Goal: Task Accomplishment & Management: Manage account settings

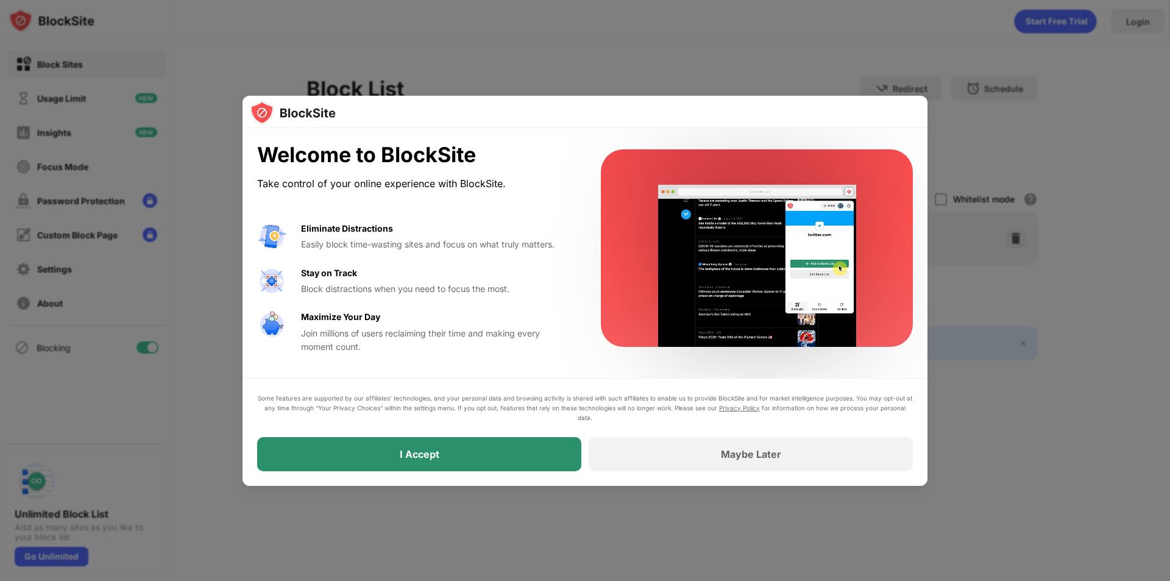
click at [432, 452] on div "I Accept" at bounding box center [420, 454] width 40 height 12
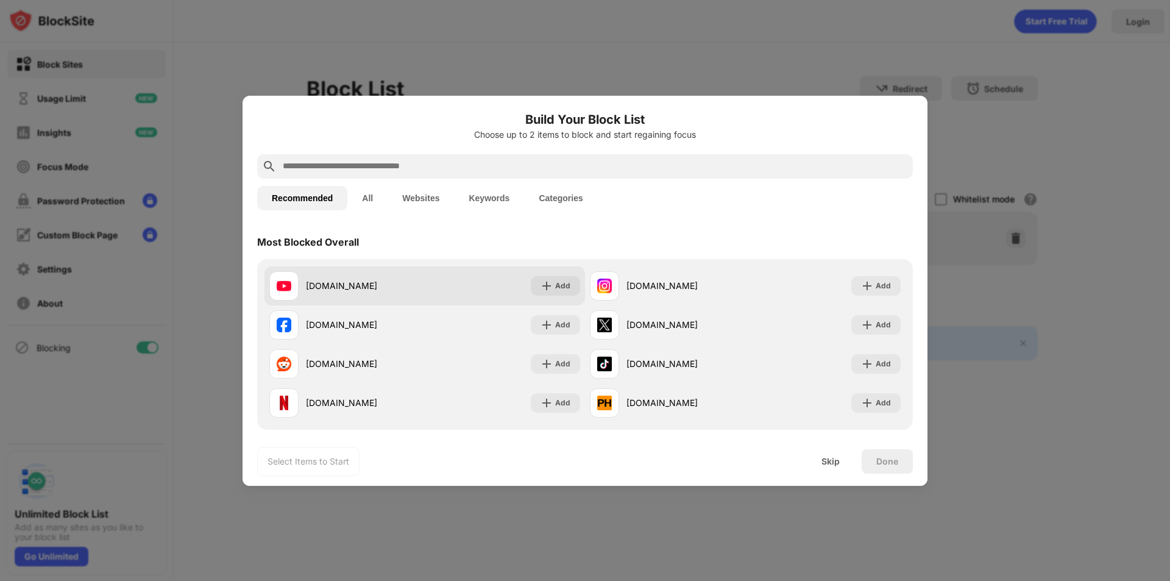
click at [378, 283] on div "youtube.com" at bounding box center [365, 285] width 119 height 13
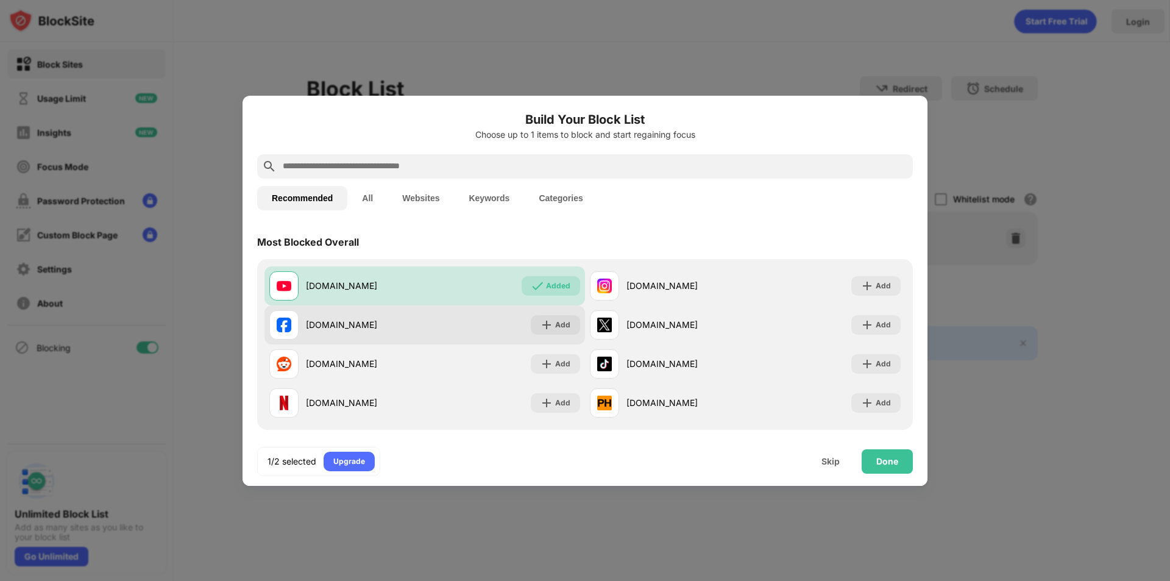
click at [355, 334] on div "[DOMAIN_NAME]" at bounding box center [346, 324] width 155 height 29
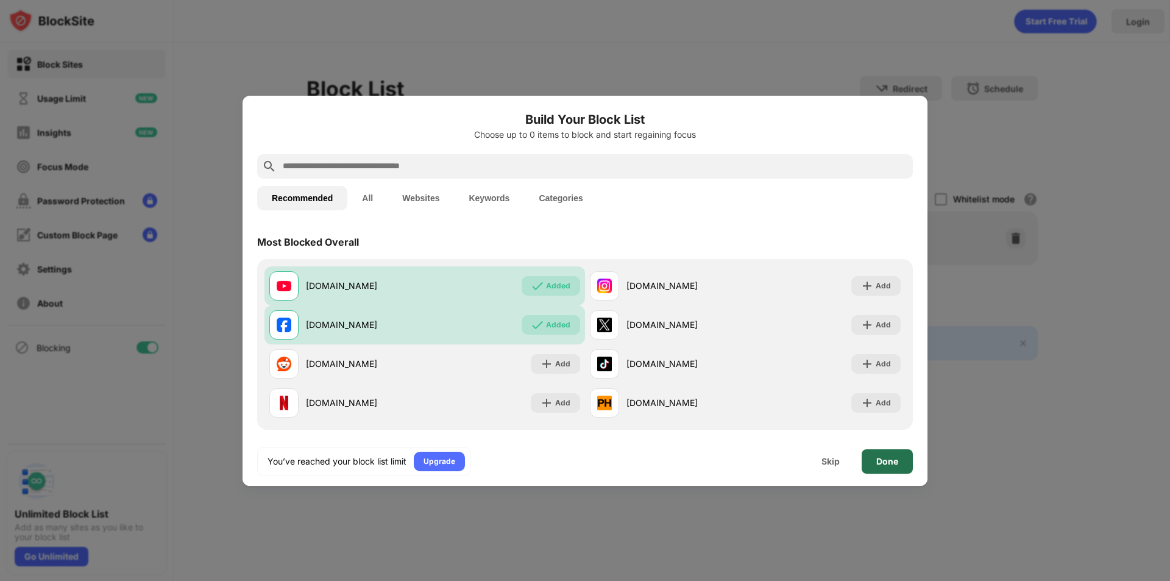
click at [885, 460] on div "Done" at bounding box center [887, 462] width 22 height 10
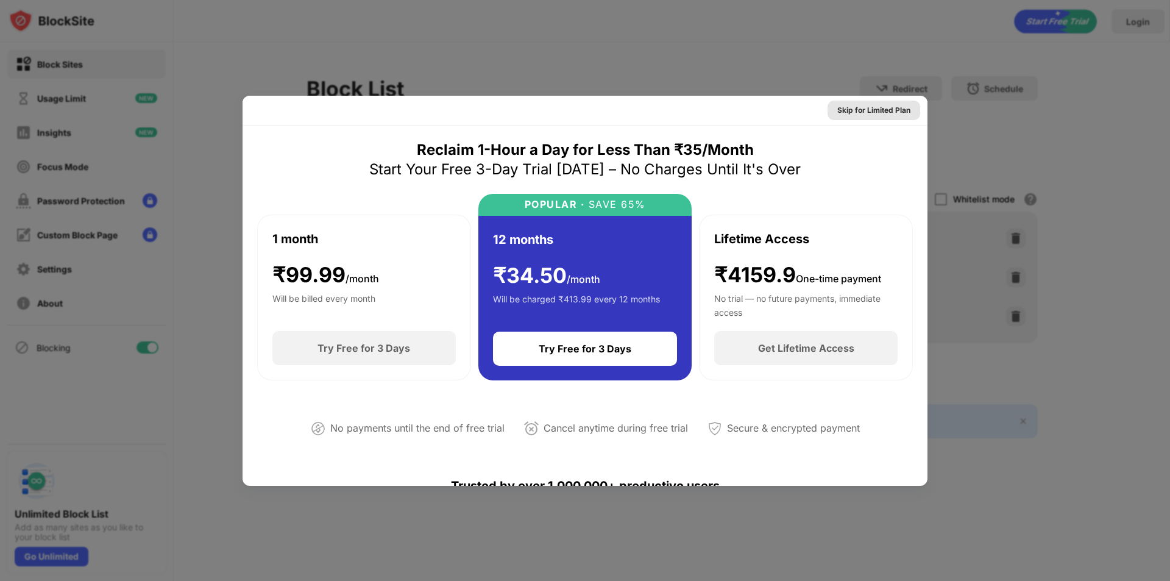
click at [837, 108] on div "Skip for Limited Plan" at bounding box center [873, 110] width 73 height 12
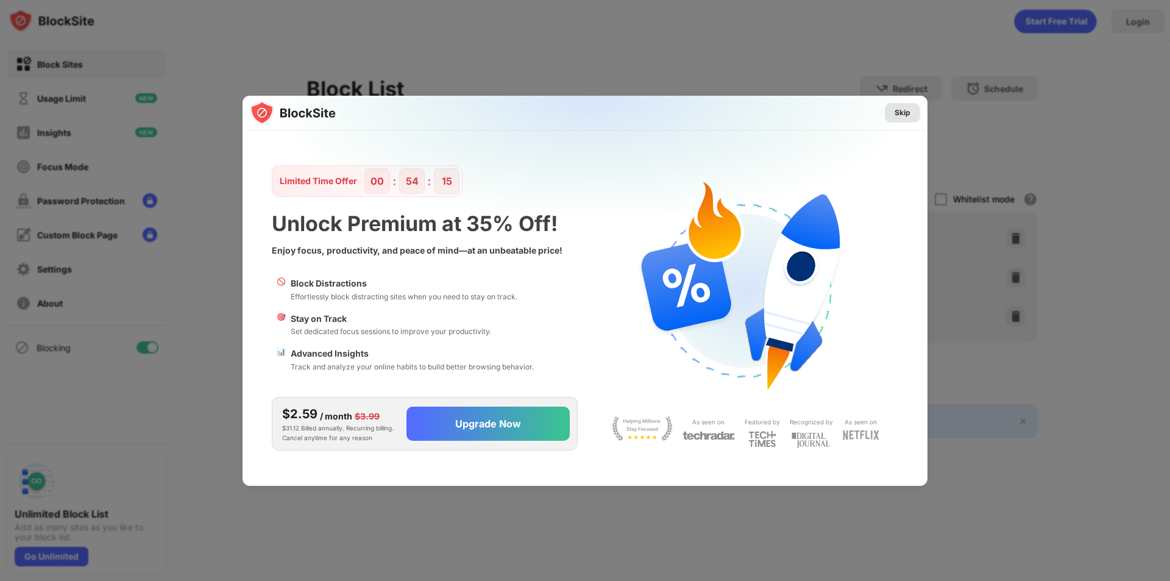
click at [892, 108] on div "Skip" at bounding box center [902, 113] width 35 height 20
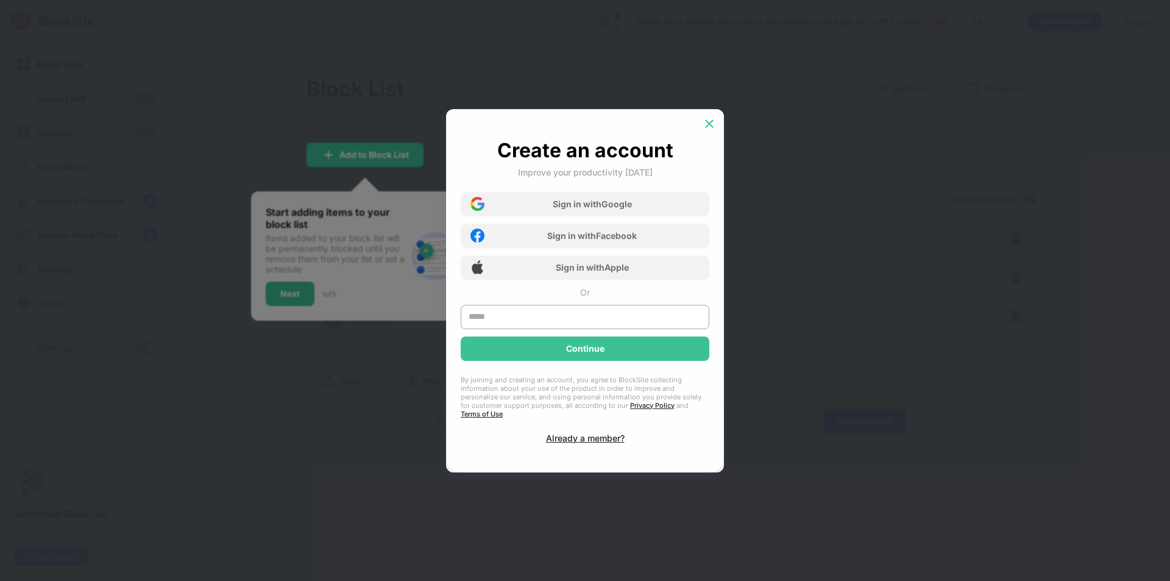
click at [715, 127] on img at bounding box center [709, 124] width 12 height 12
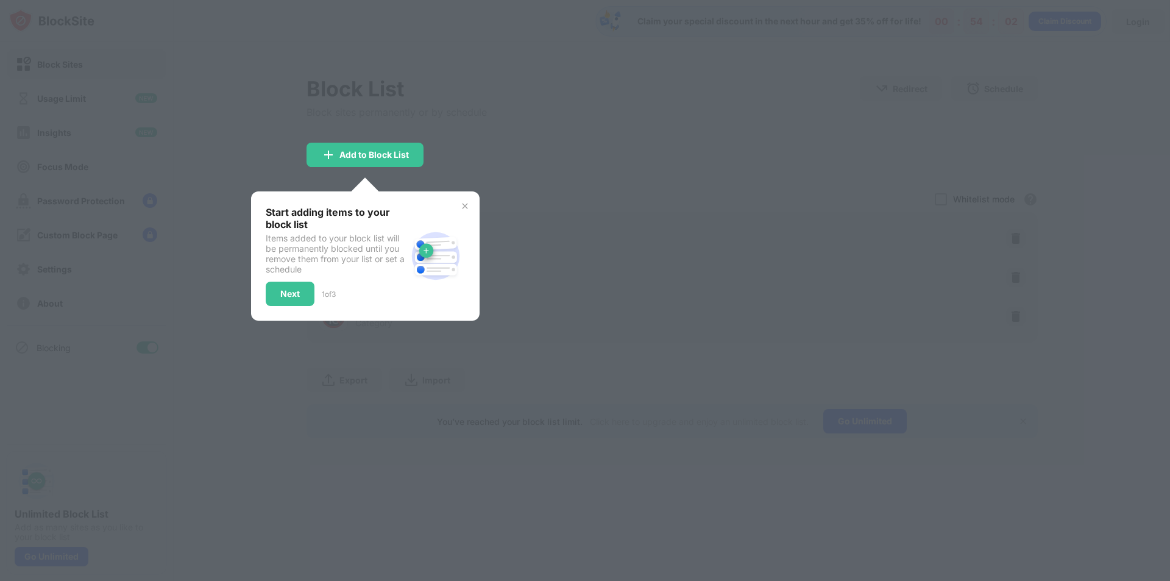
click at [305, 304] on div "Next" at bounding box center [290, 294] width 49 height 24
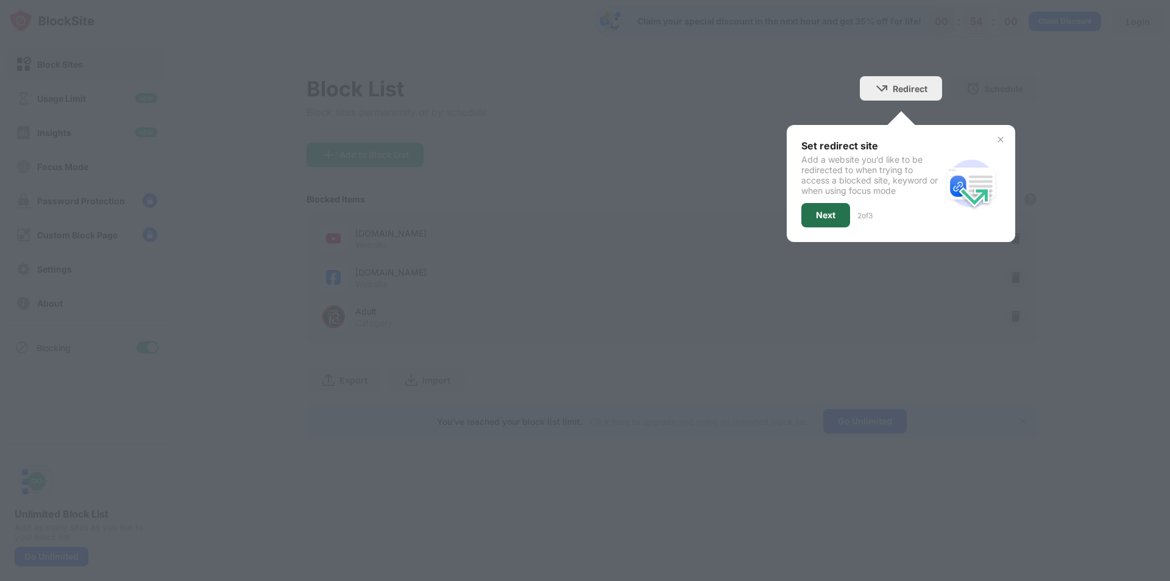
click at [819, 213] on div "Next" at bounding box center [826, 215] width 20 height 10
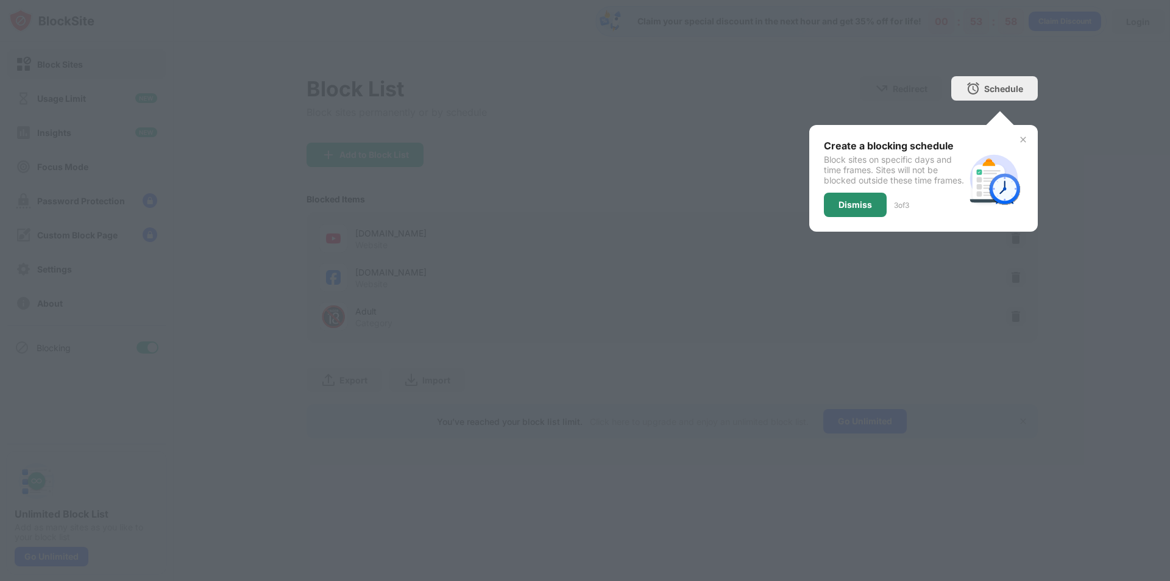
click at [872, 217] on div "Dismiss" at bounding box center [855, 205] width 63 height 24
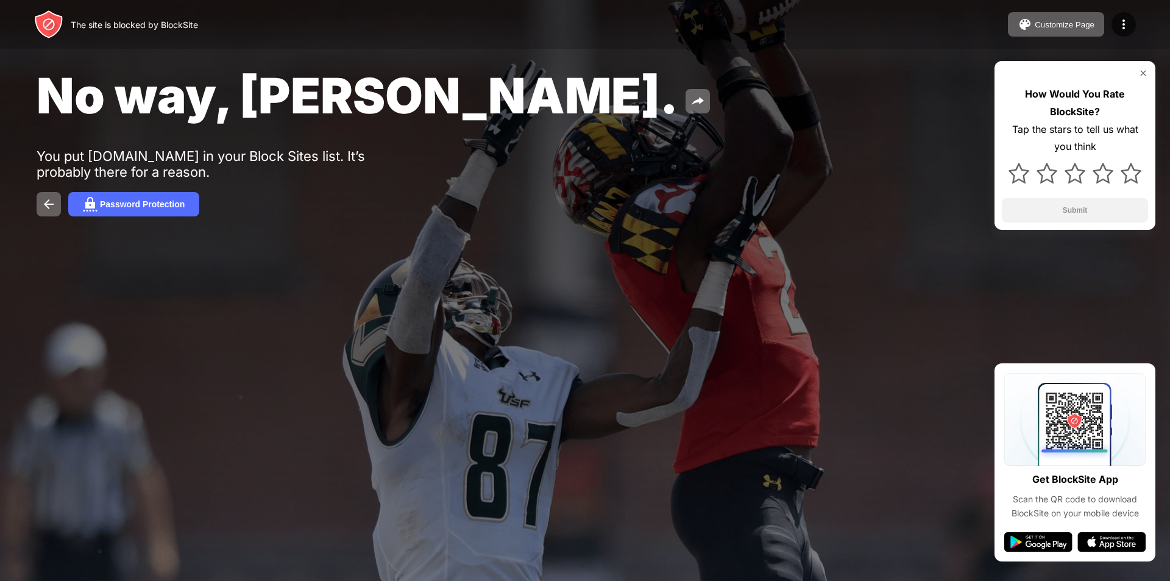
click at [1134, 183] on img at bounding box center [1131, 173] width 21 height 21
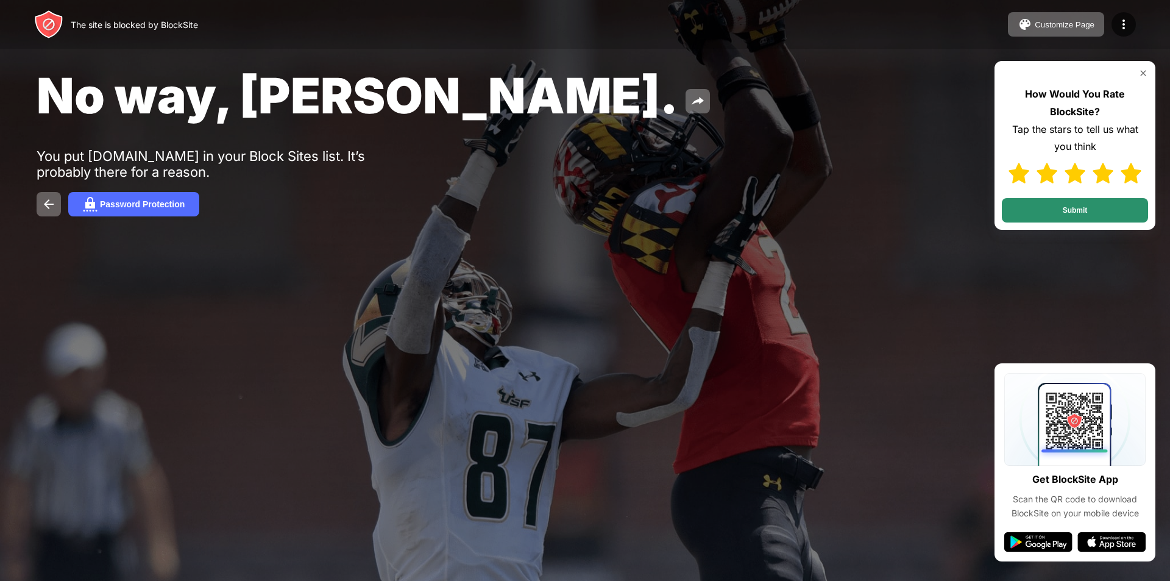
click at [1125, 205] on button "Submit" at bounding box center [1075, 210] width 146 height 24
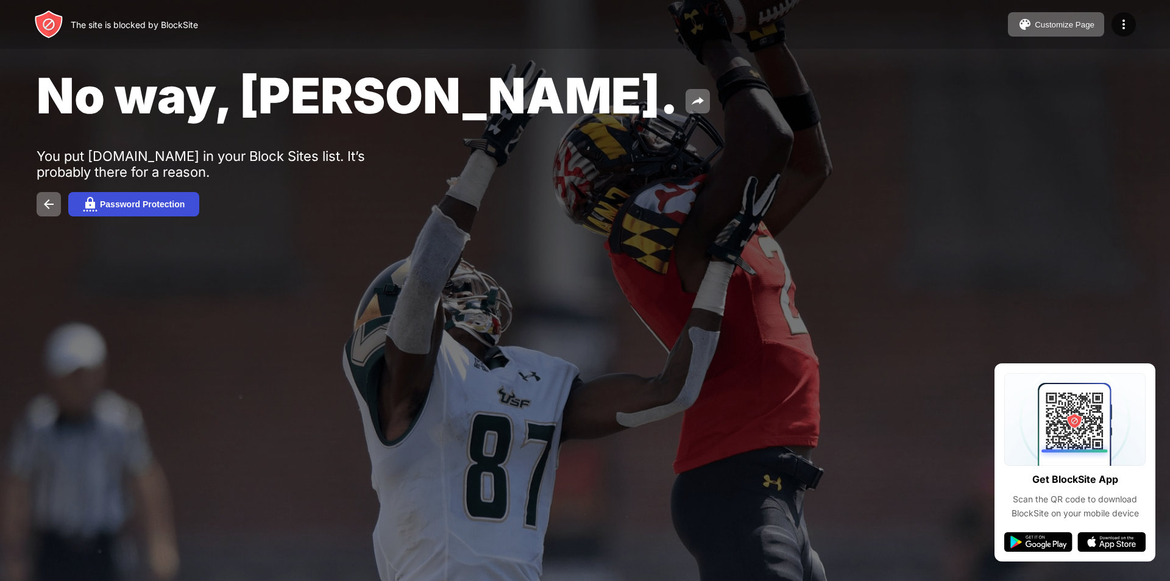
click at [138, 202] on div "Password Protection" at bounding box center [142, 204] width 85 height 10
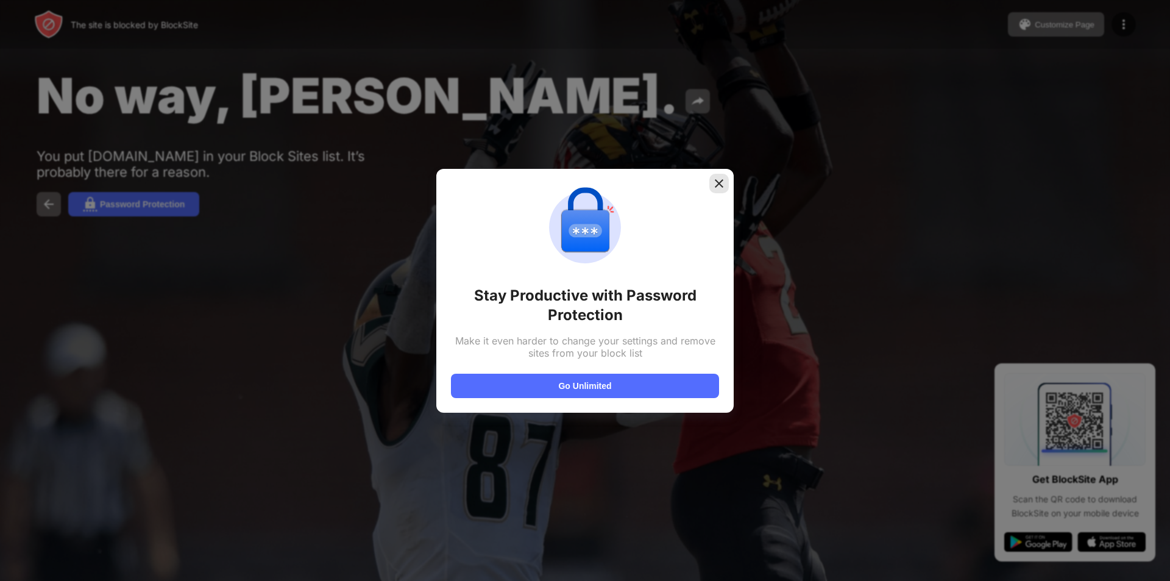
click at [718, 184] on img at bounding box center [719, 183] width 12 height 12
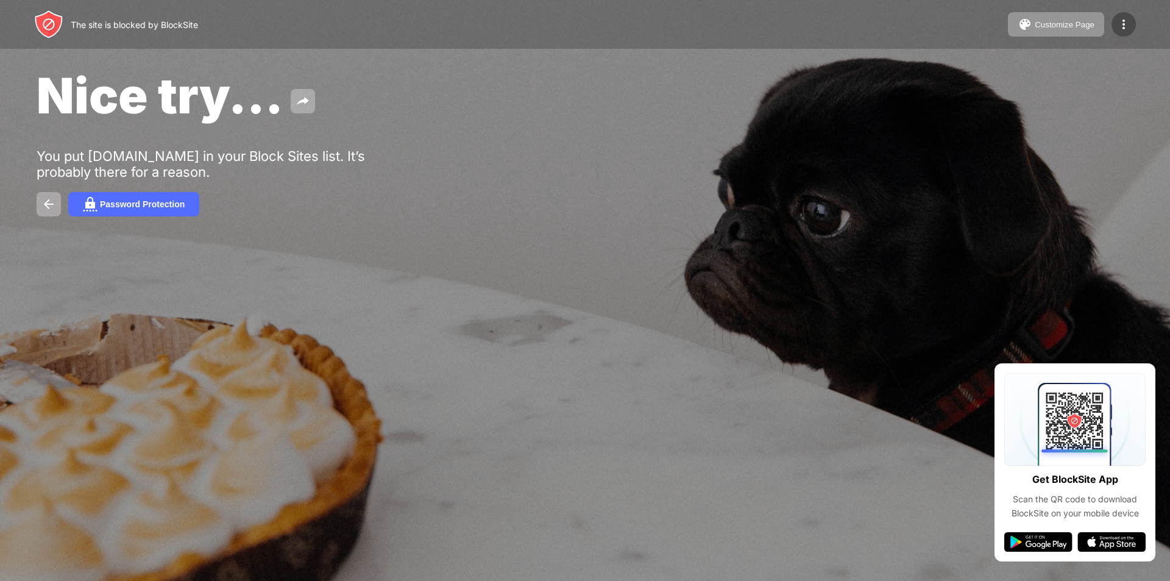
click at [1120, 24] on img at bounding box center [1124, 24] width 15 height 15
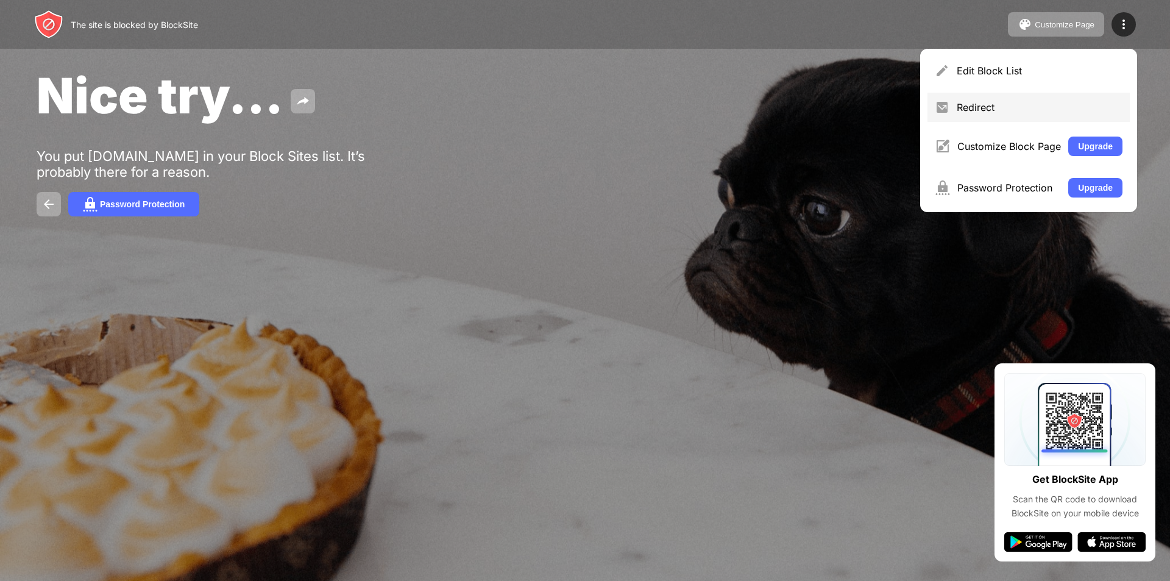
click at [1015, 105] on div "Redirect" at bounding box center [1040, 107] width 166 height 12
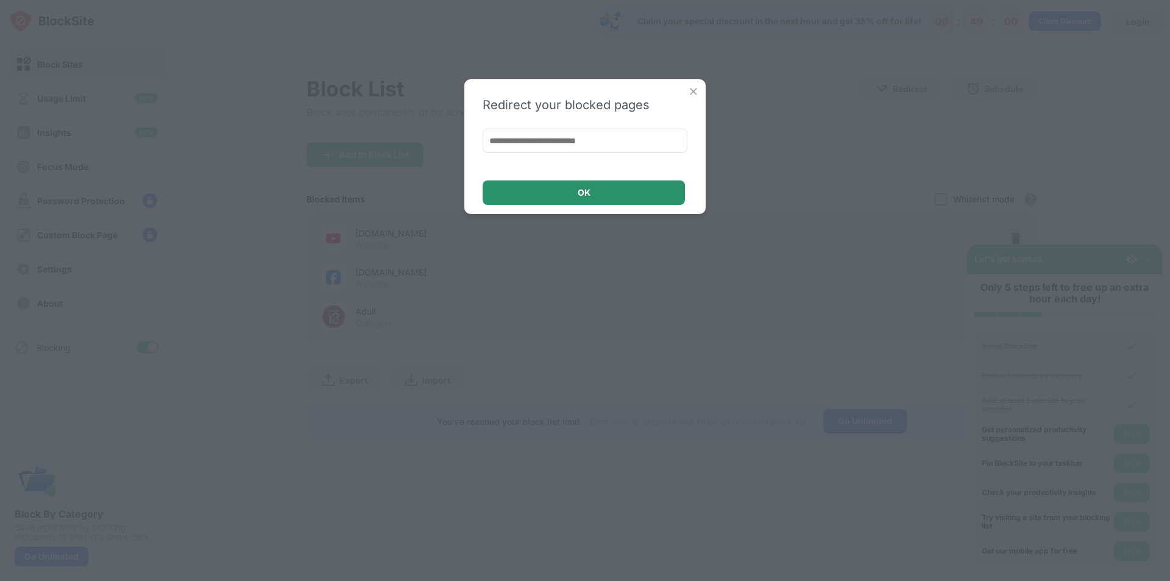
click at [622, 191] on div "OK" at bounding box center [584, 192] width 202 height 24
click at [694, 88] on img at bounding box center [694, 91] width 12 height 12
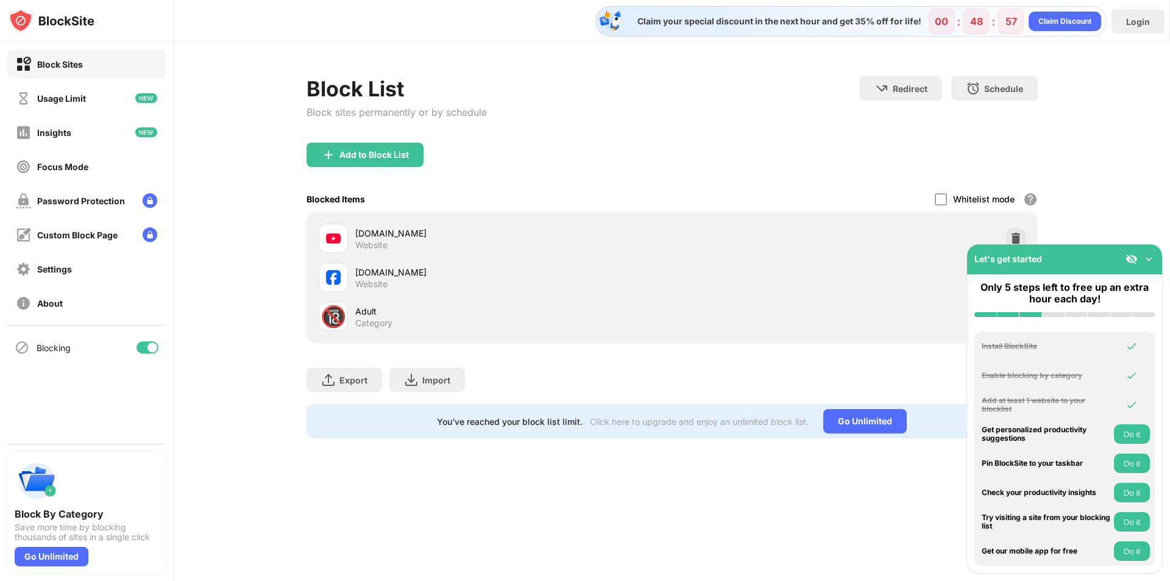
click at [428, 235] on div "[DOMAIN_NAME]" at bounding box center [513, 233] width 317 height 13
click at [375, 235] on div "[DOMAIN_NAME]" at bounding box center [513, 233] width 317 height 13
click at [350, 237] on div "[DOMAIN_NAME] Website" at bounding box center [496, 238] width 354 height 29
click at [1149, 258] on img at bounding box center [1149, 259] width 12 height 12
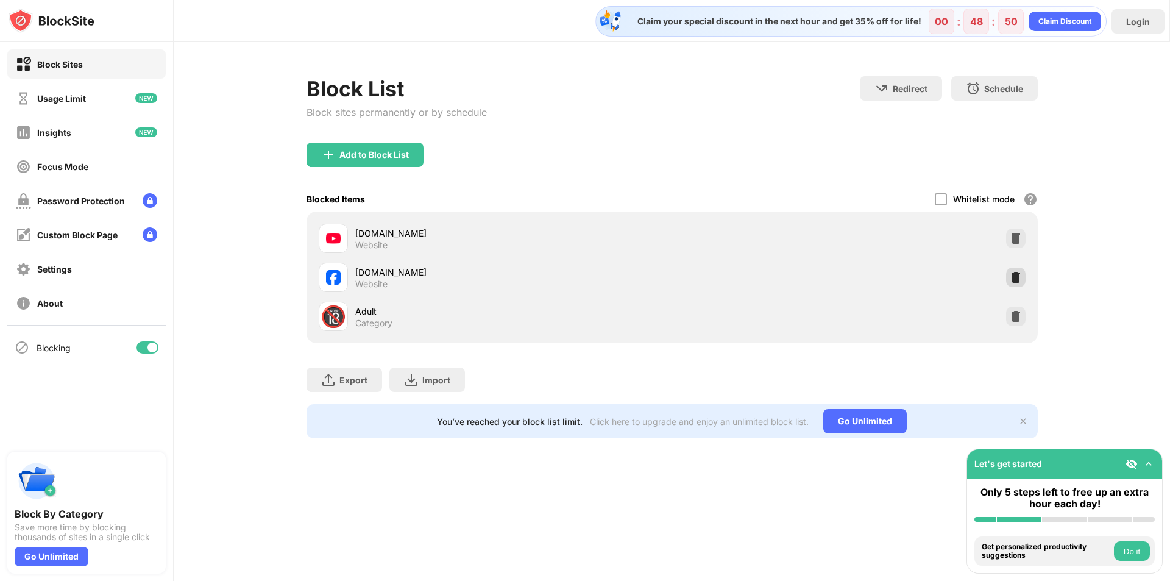
click at [1016, 276] on img at bounding box center [1016, 277] width 12 height 12
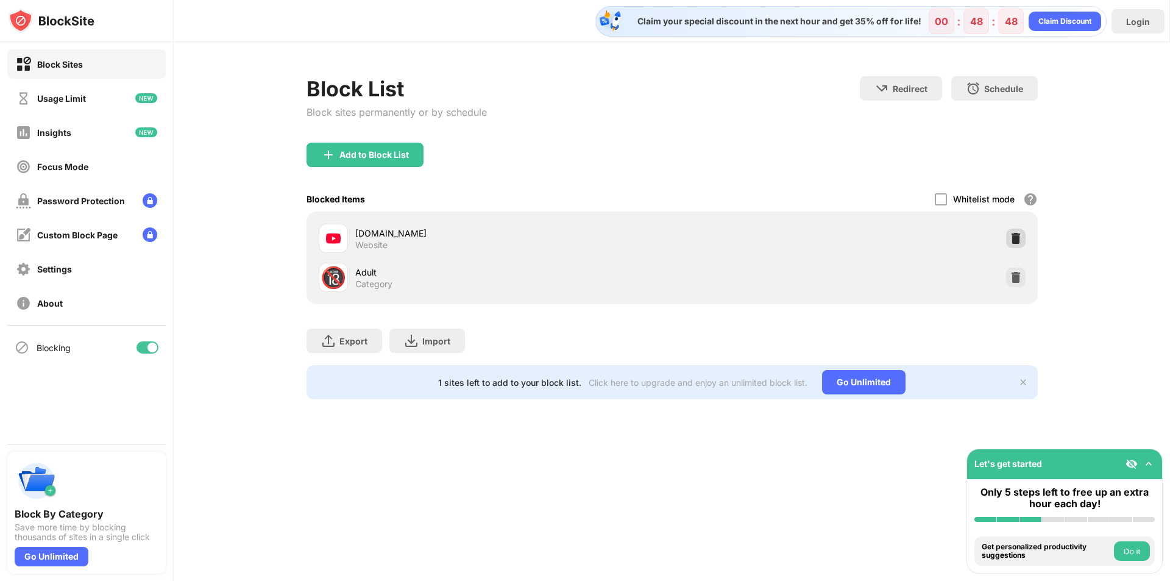
click at [1015, 243] on img at bounding box center [1016, 238] width 12 height 12
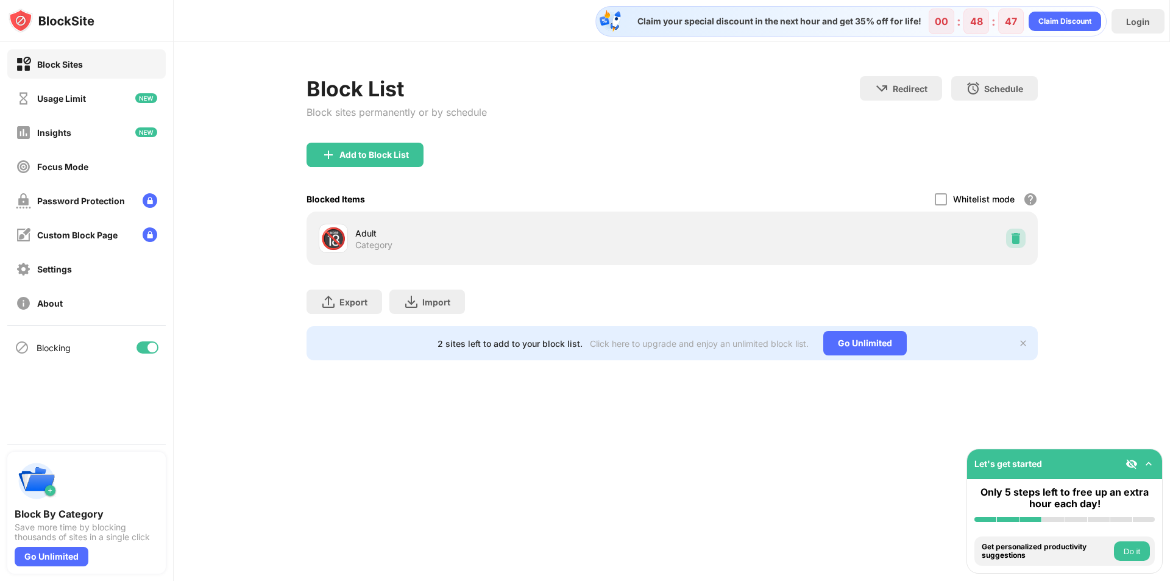
click at [1015, 243] on img at bounding box center [1016, 238] width 12 height 12
